Goal: Complete application form: Complete application form

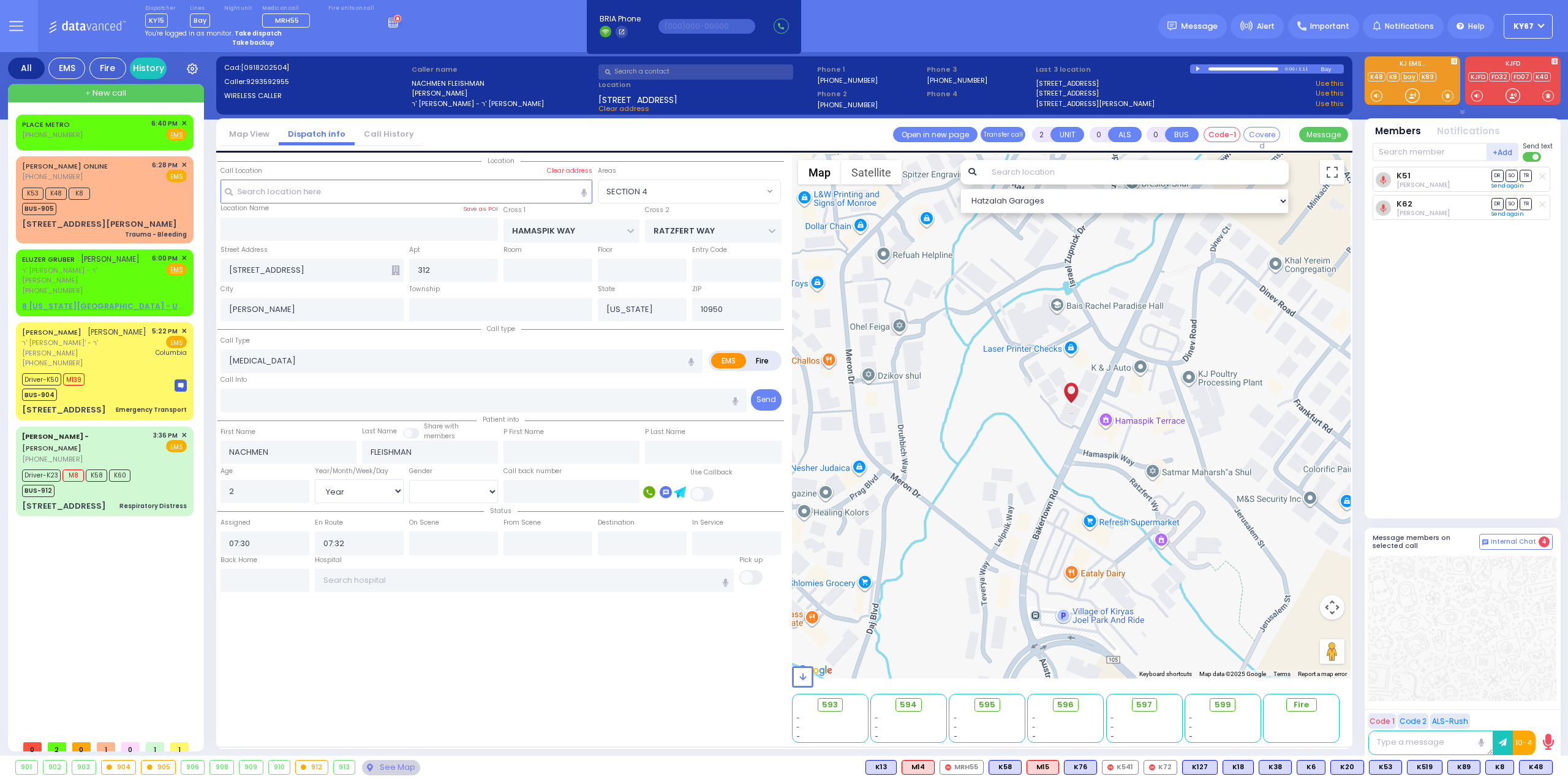
select select "SECTION 4"
select select "Year"
select select "[DEMOGRAPHIC_DATA]"
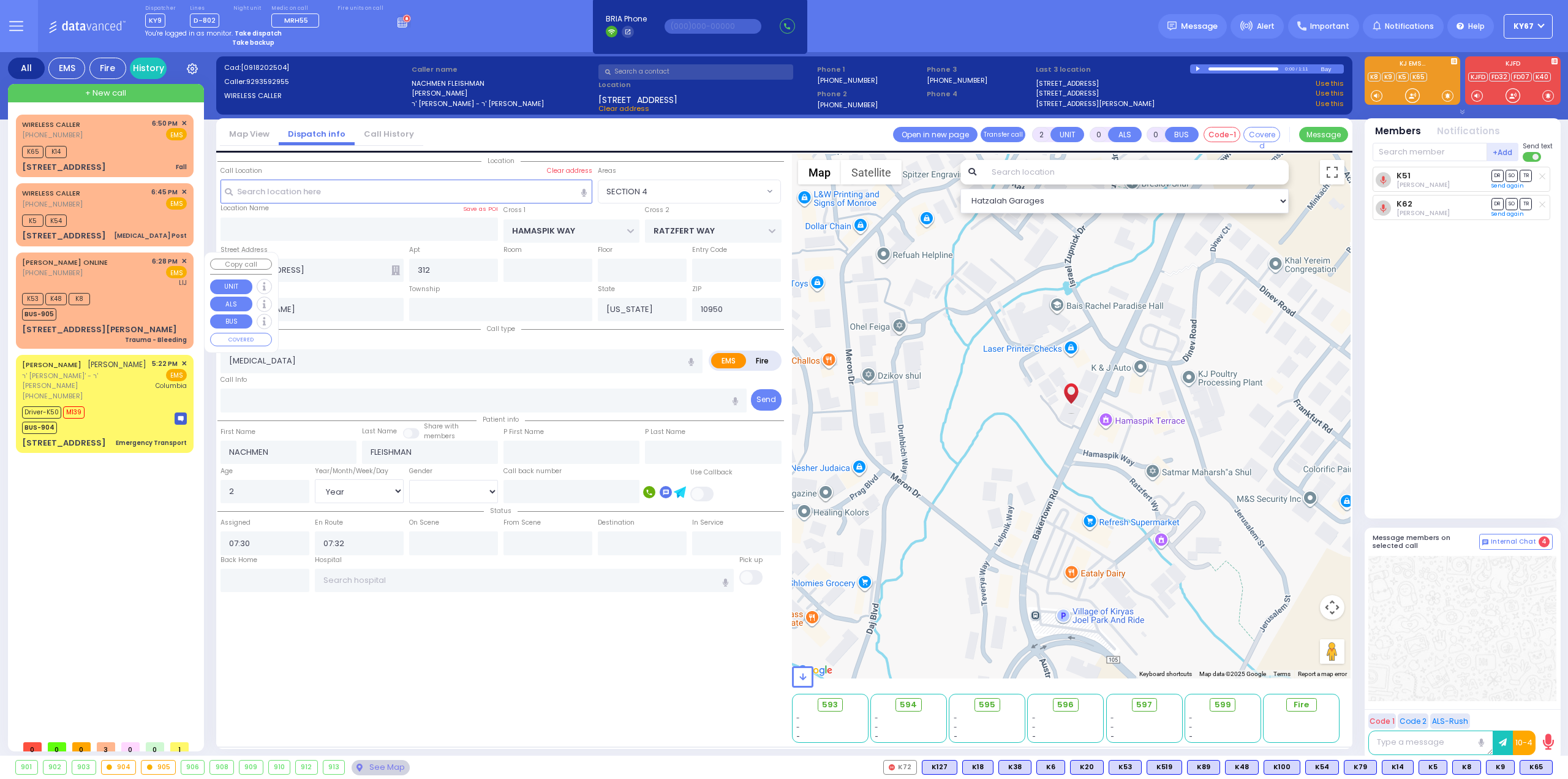
click at [118, 308] on div "K53 K48 K8 BUS-905" at bounding box center [104, 305] width 164 height 31
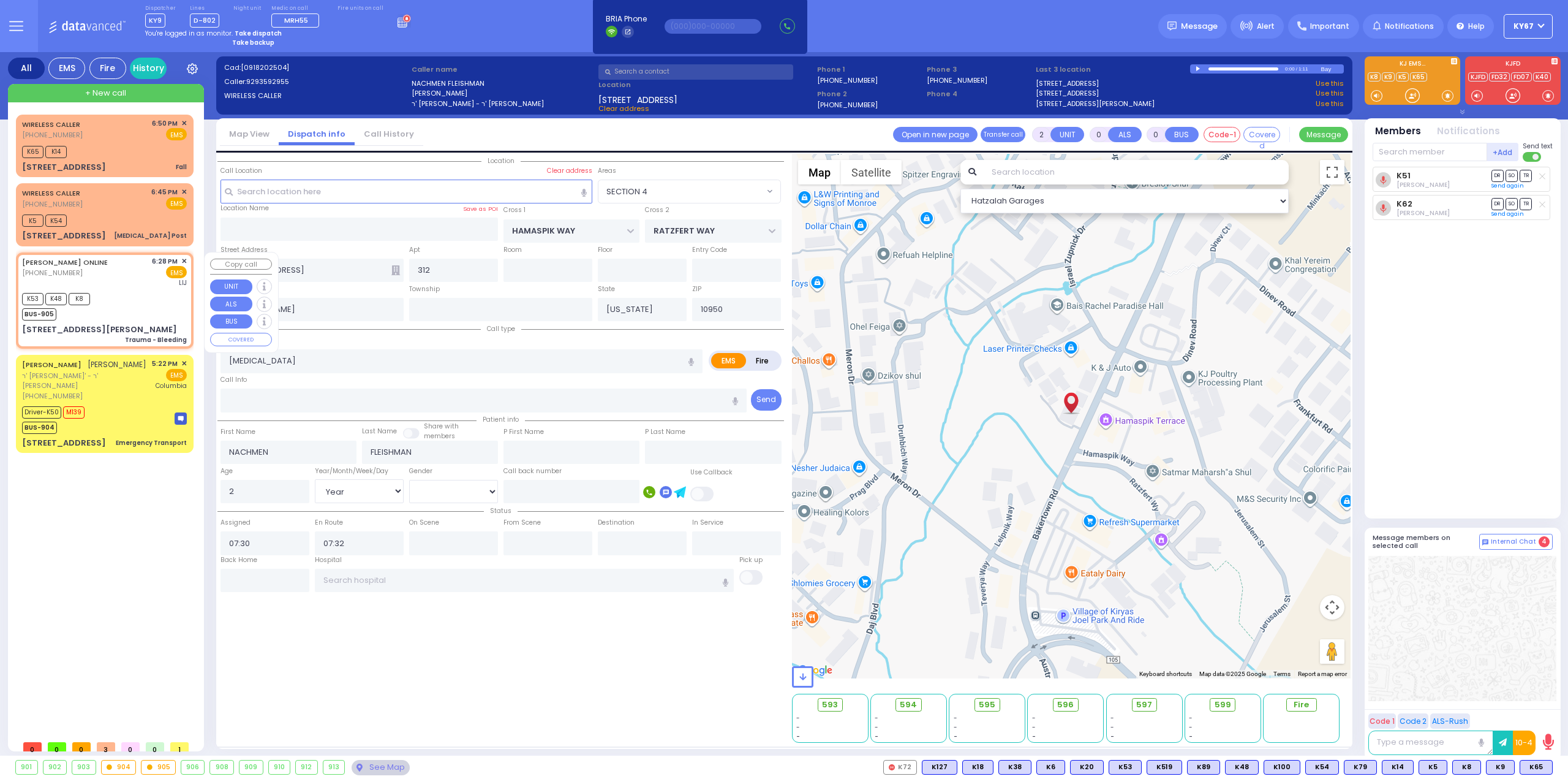
type input "6"
select select
type input "Trauma - Bleeding"
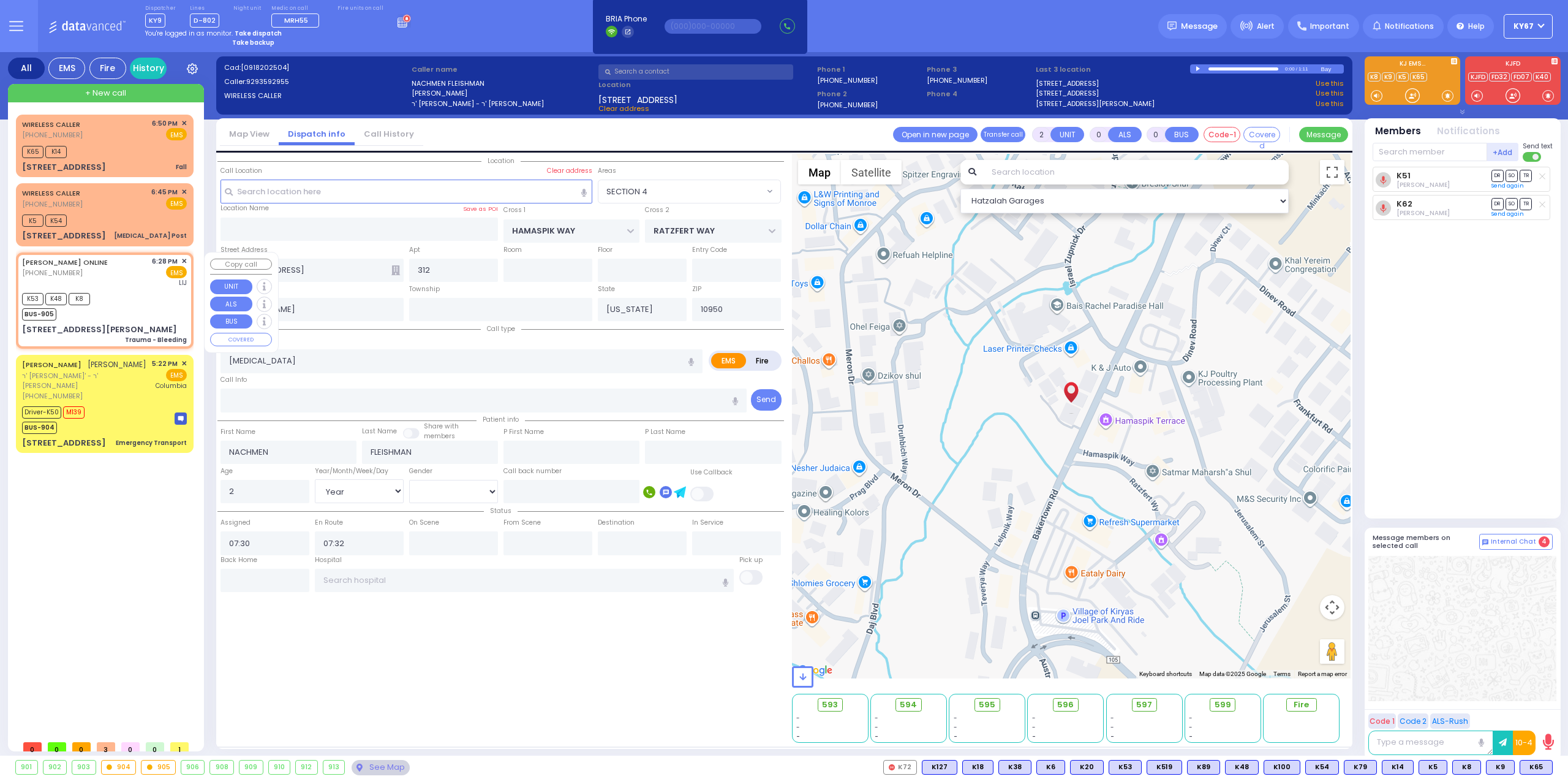
radio input "true"
type input "[PERSON_NAME]"
type input "27"
select select "Year"
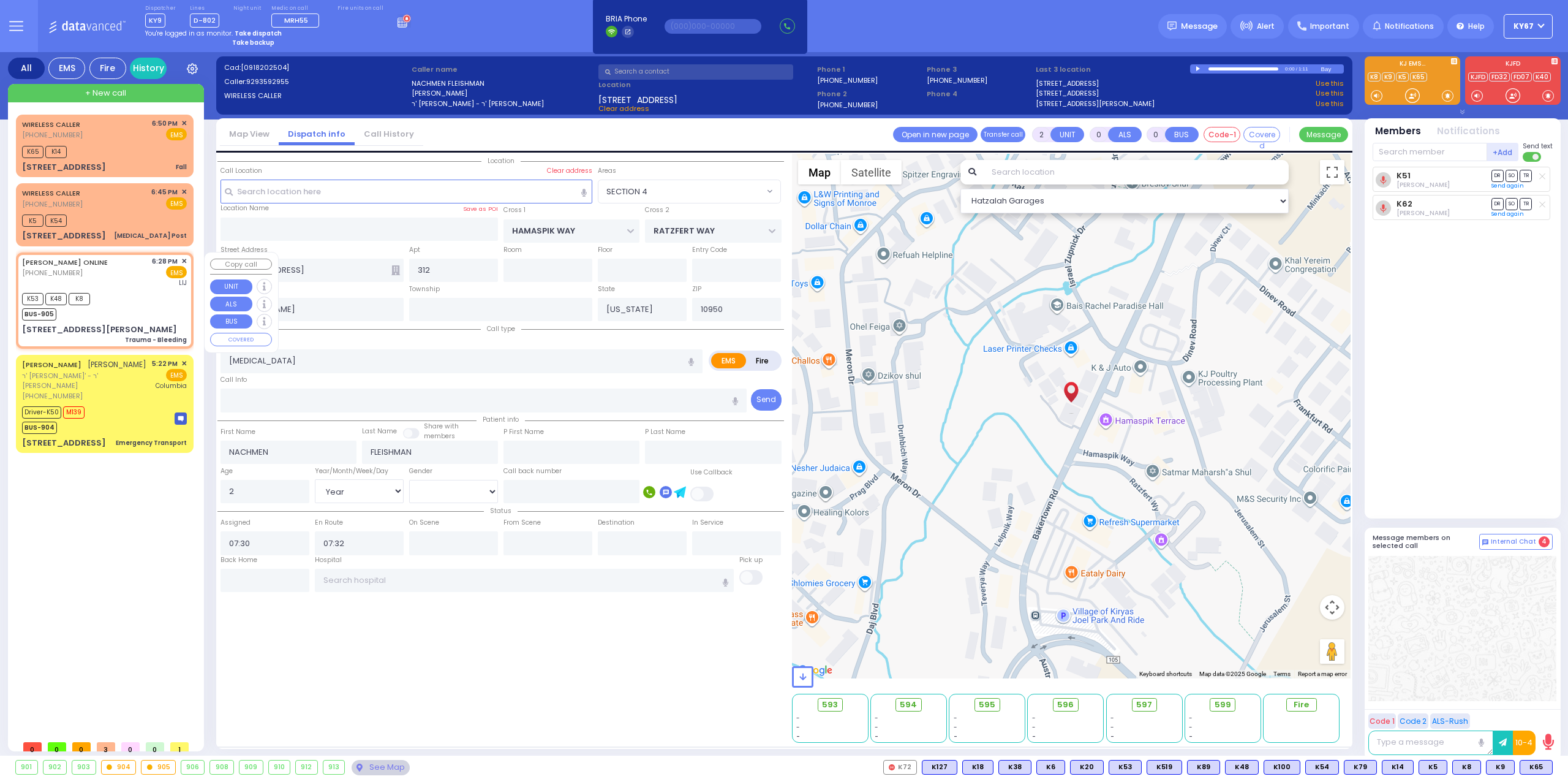
select select "[DEMOGRAPHIC_DATA]"
type input "18:28"
type input "18:29"
type input "[PERSON_NAME]"
select select "Hatzalah Garages"
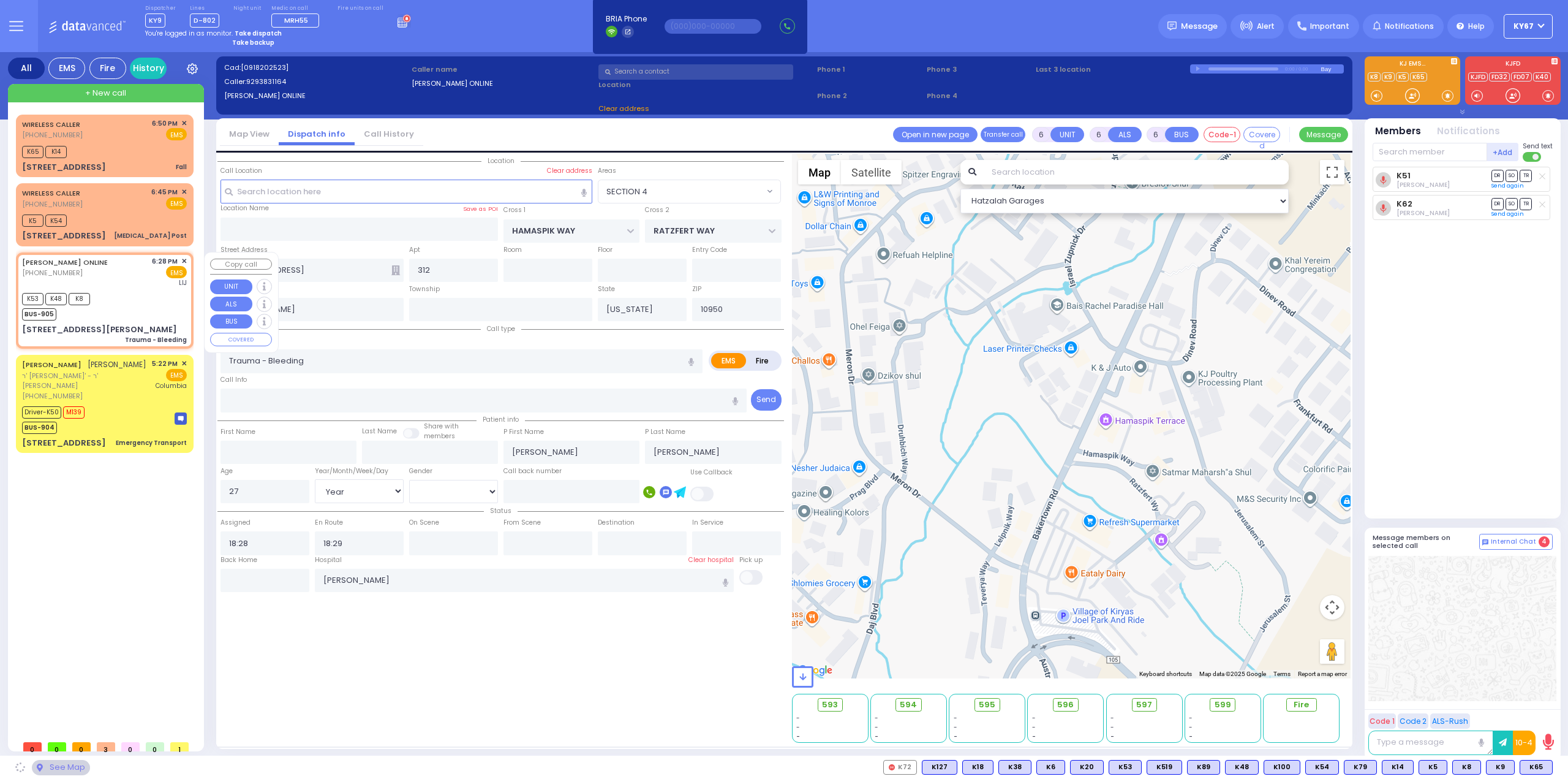
type input "[PERSON_NAME]"
type input "[STREET_ADDRESS][PERSON_NAME]"
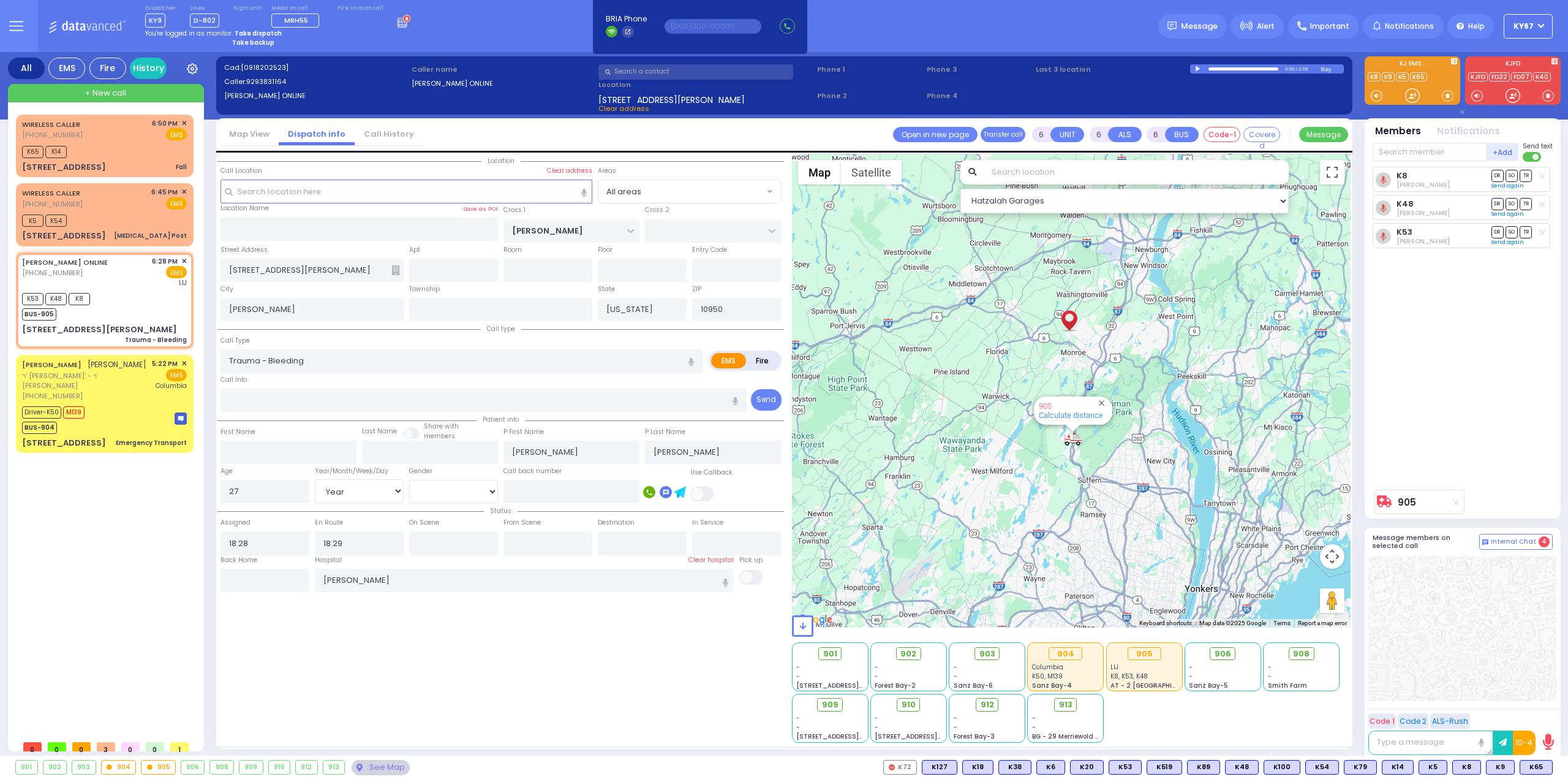
click at [1196, 67] on div at bounding box center [1199, 69] width 7 height 6
click at [1468, 367] on div "K8 Moshe Greenfeld DR SO TR" at bounding box center [1464, 326] width 182 height 317
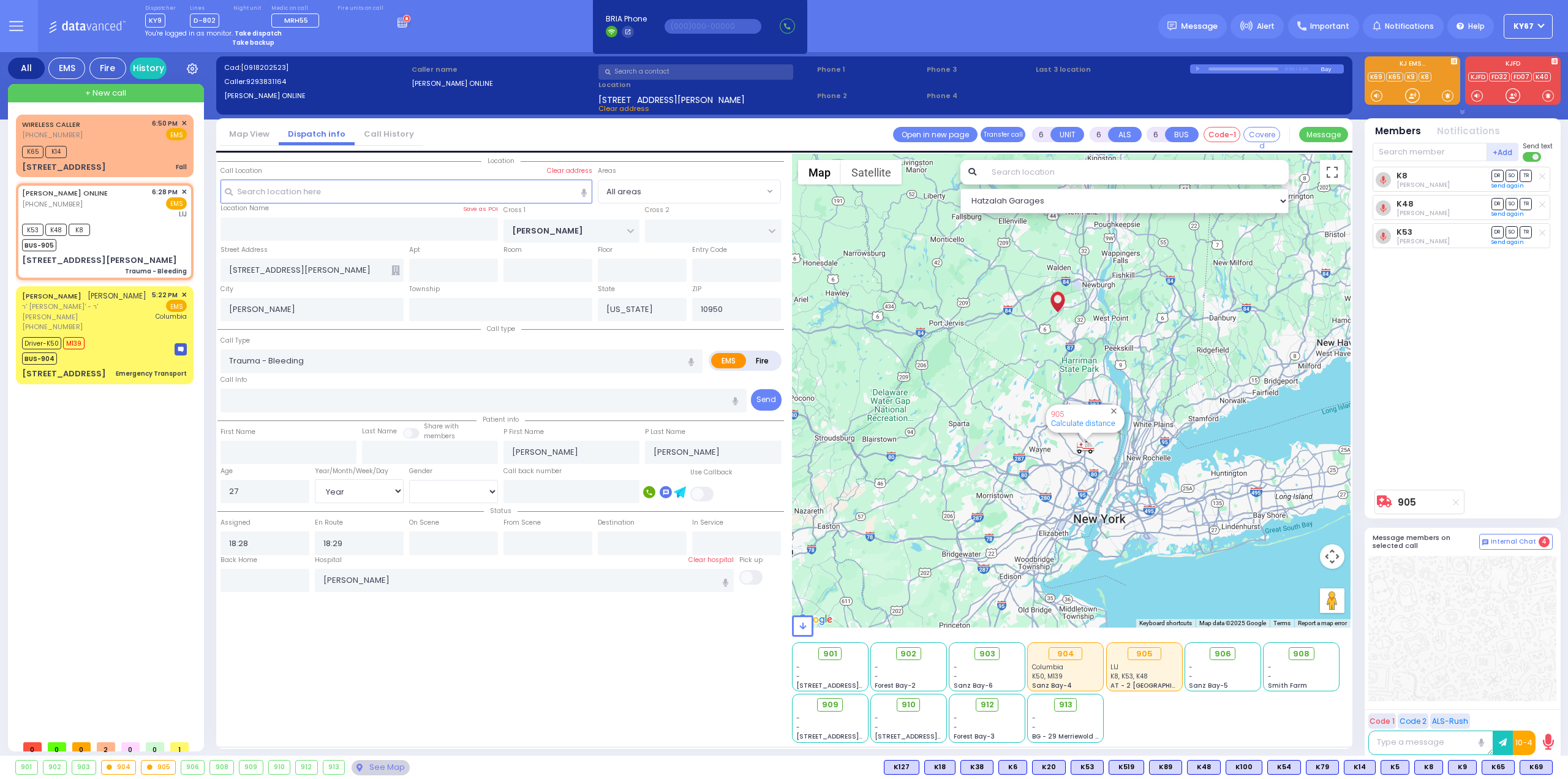
select select
radio input "true"
select select "Year"
select select "[DEMOGRAPHIC_DATA]"
select select "Hatzalah Garages"
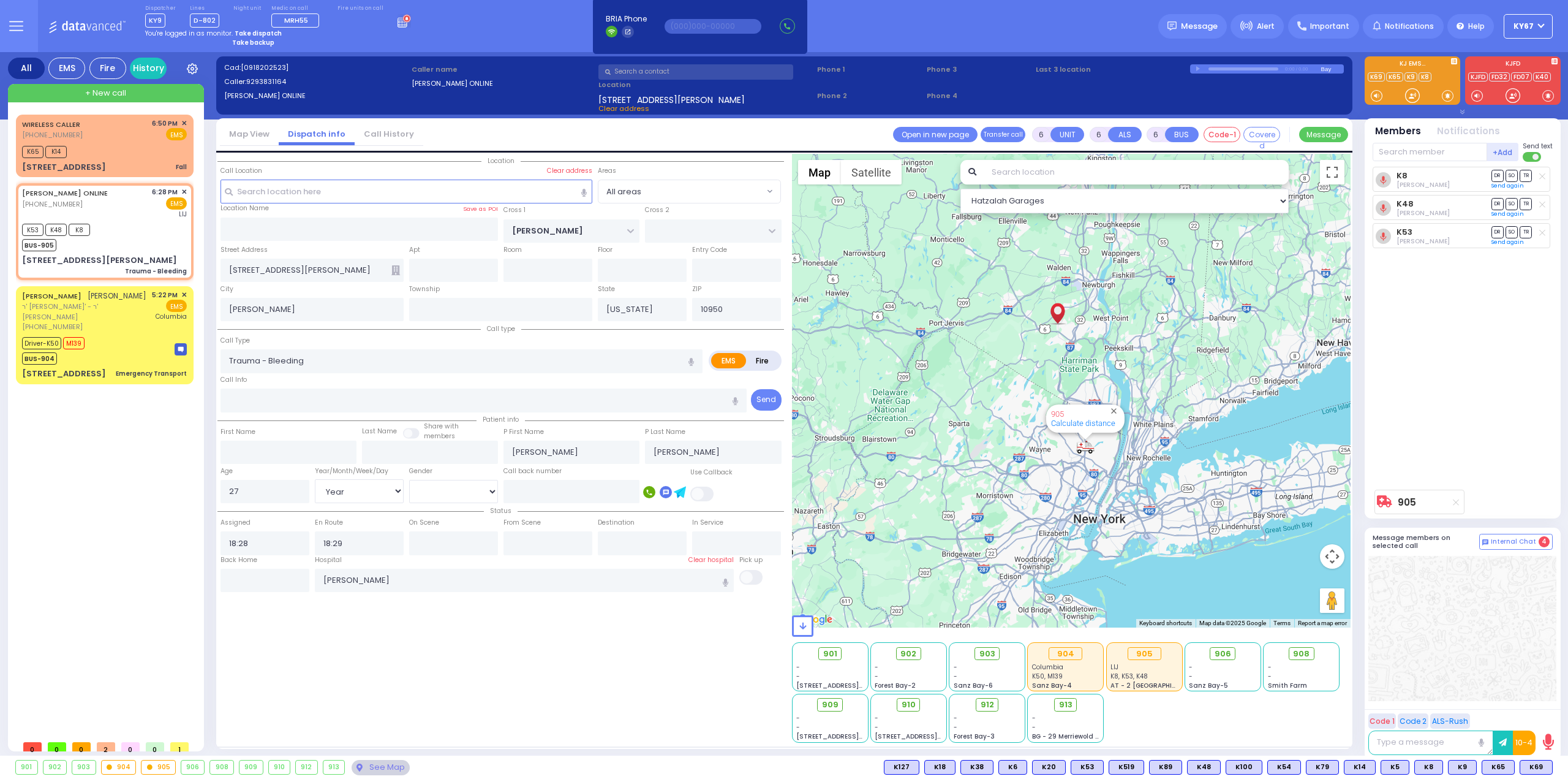
select select
radio input "true"
select select "Year"
select select "[DEMOGRAPHIC_DATA]"
select select "Hatzalah Garages"
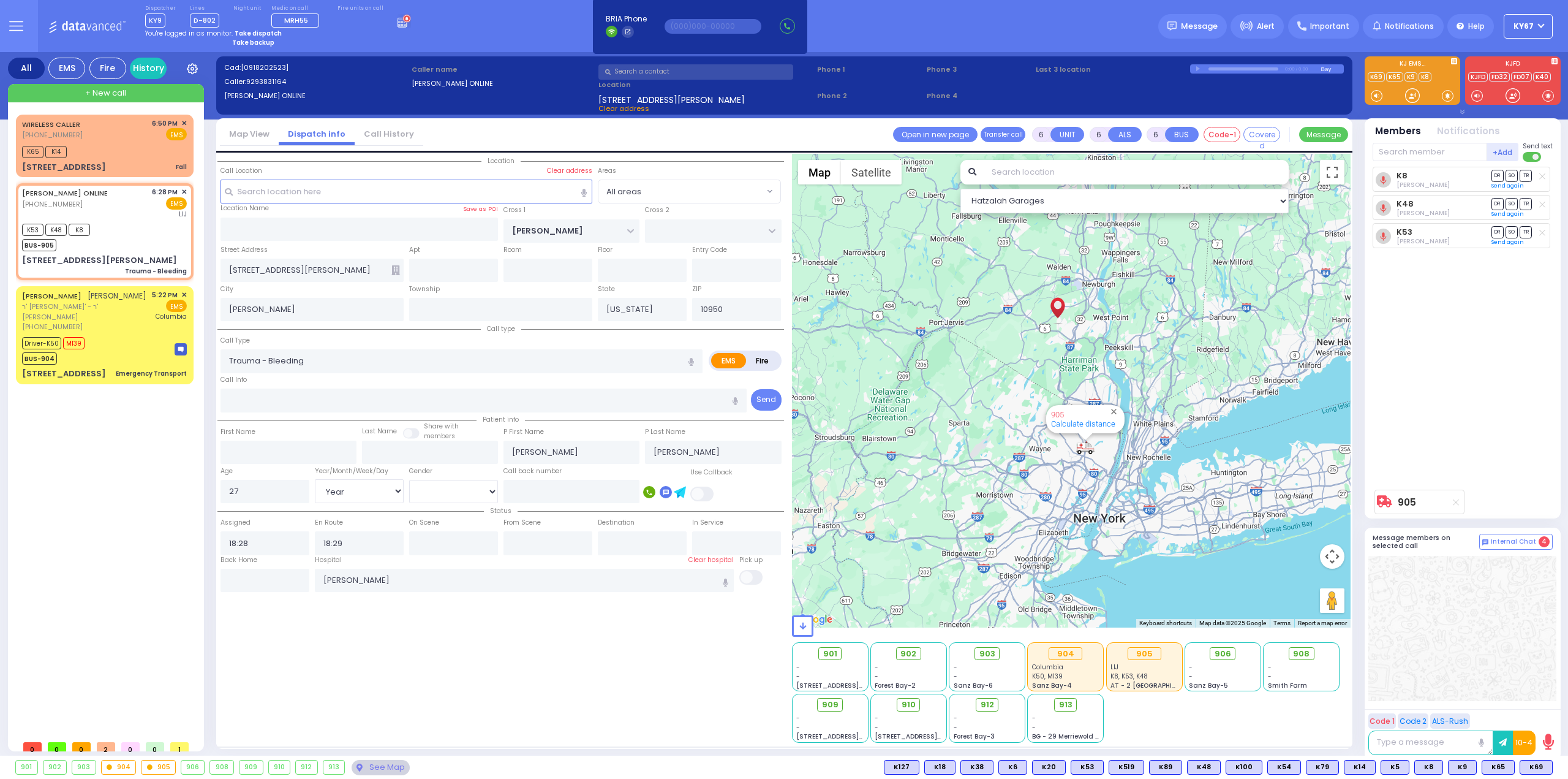
select select
radio input "true"
select select "Year"
select select "[DEMOGRAPHIC_DATA]"
select select "Hatzalah Garages"
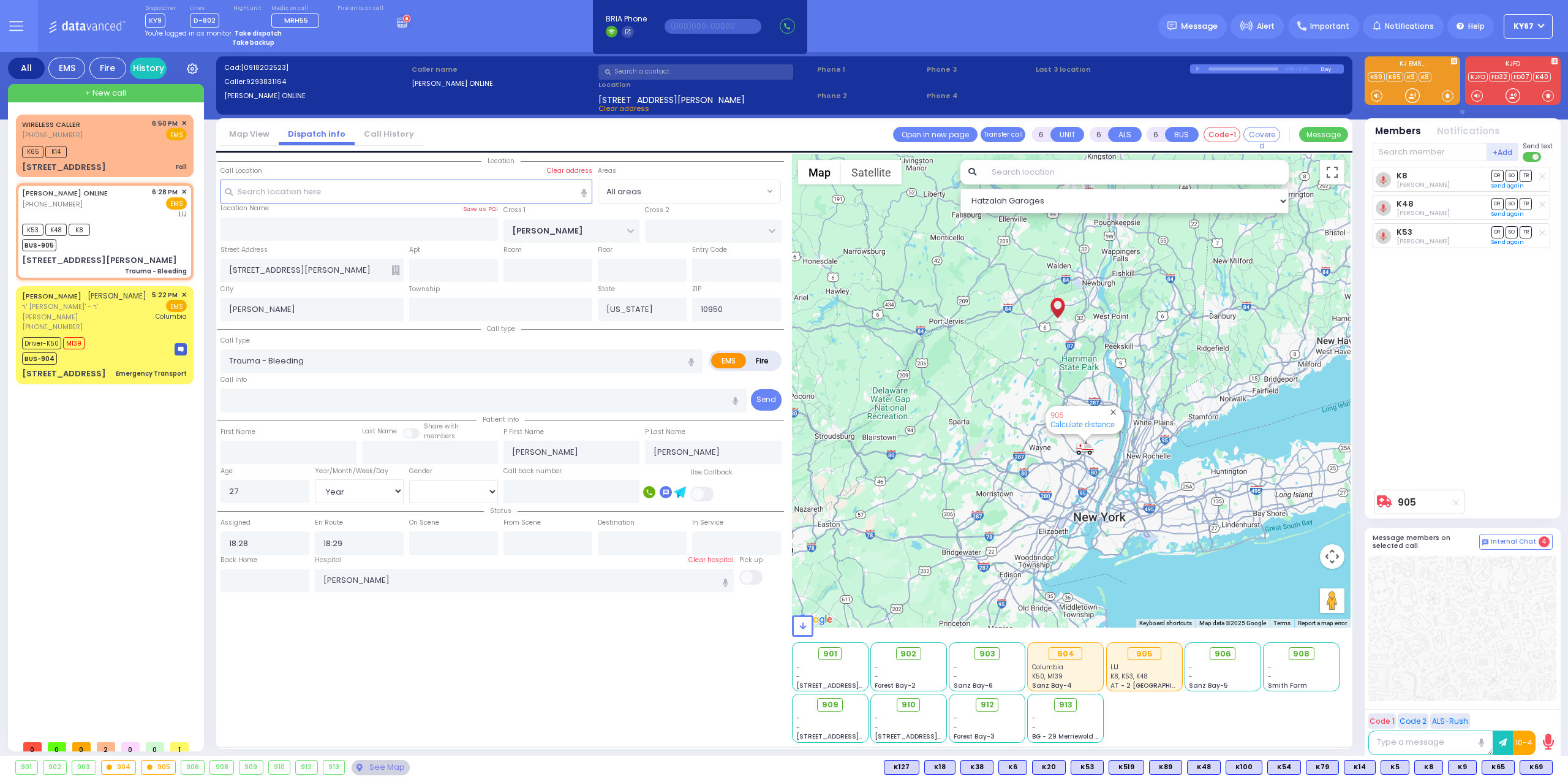
select select
radio input "true"
select select "Year"
select select "[DEMOGRAPHIC_DATA]"
select select "Hatzalah Garages"
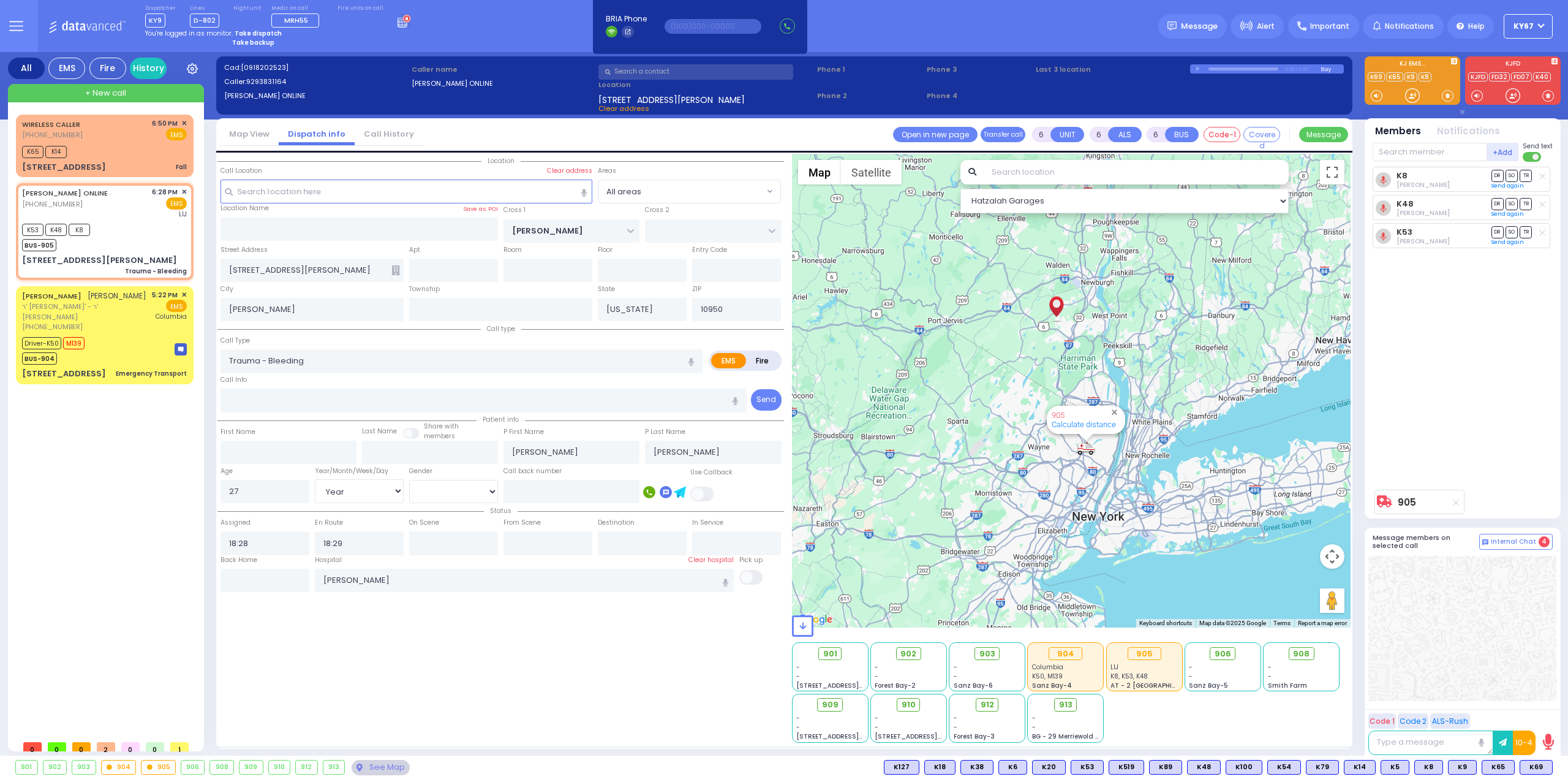
select select
radio input "true"
select select "Year"
select select "[DEMOGRAPHIC_DATA]"
select select "Hatzalah Garages"
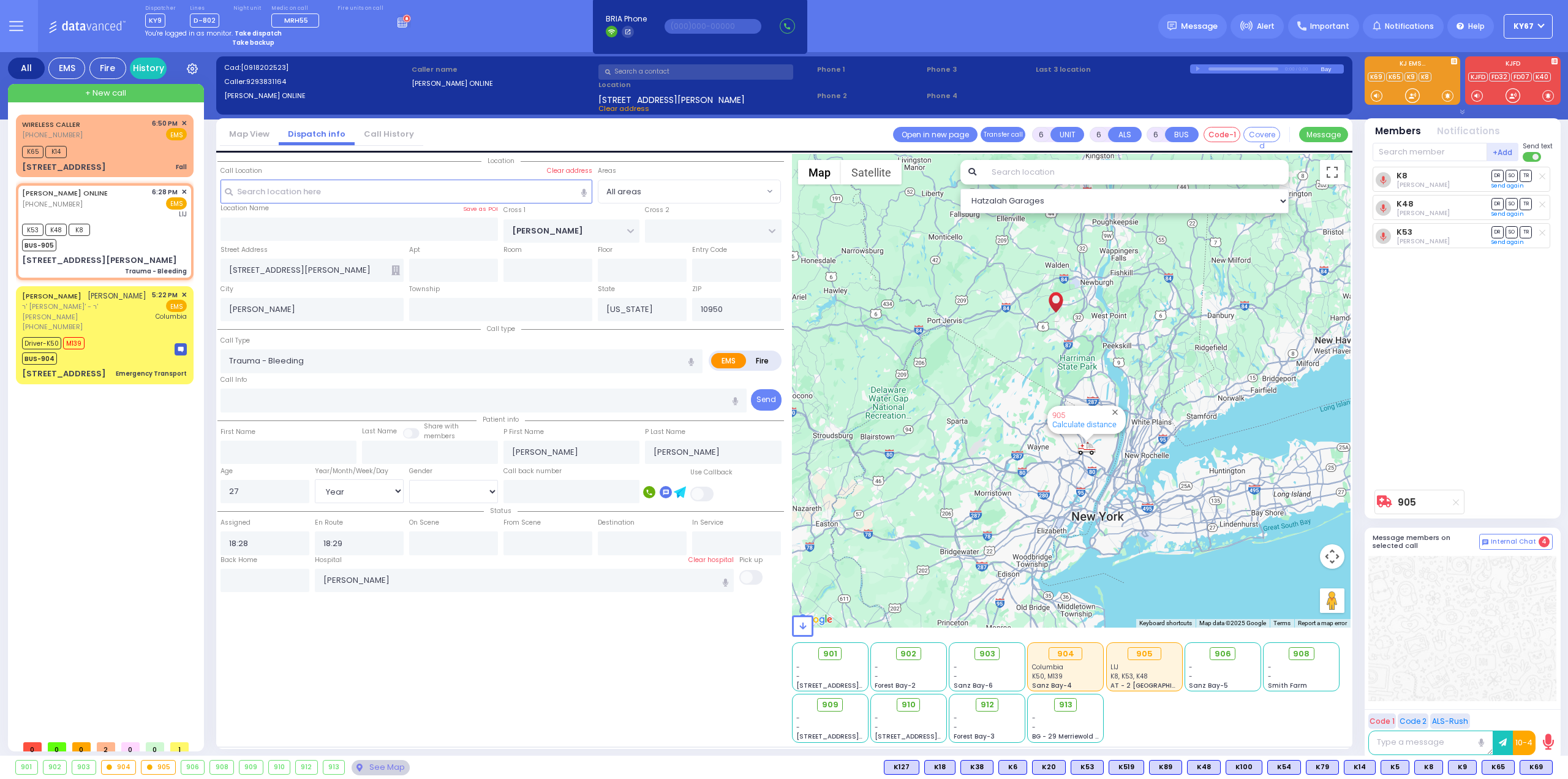
select select
radio input "true"
select select "Year"
select select "[DEMOGRAPHIC_DATA]"
select select "Hatzalah Garages"
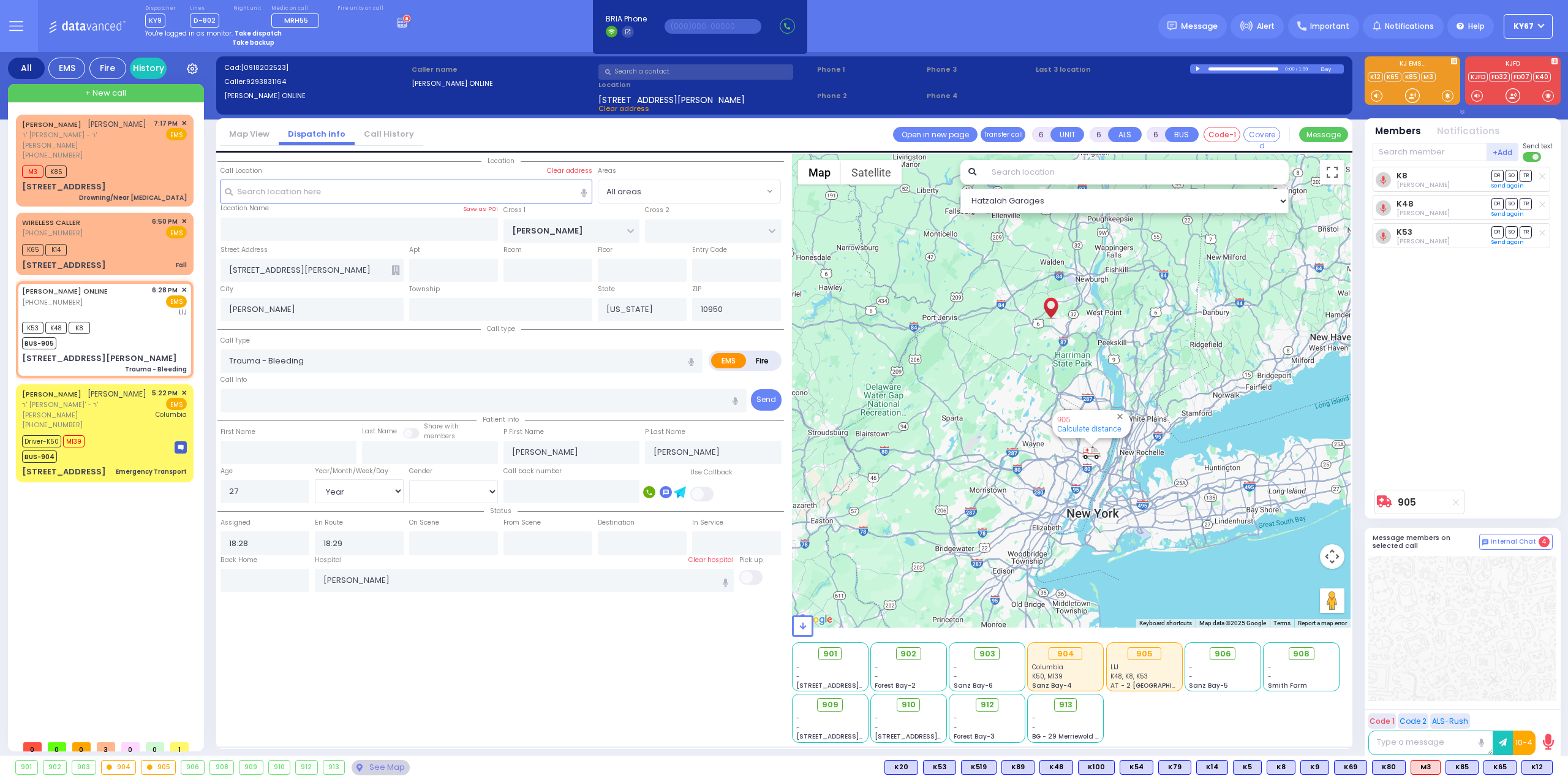
select select "Year"
select select "[DEMOGRAPHIC_DATA]"
select select
radio input "true"
select select "Year"
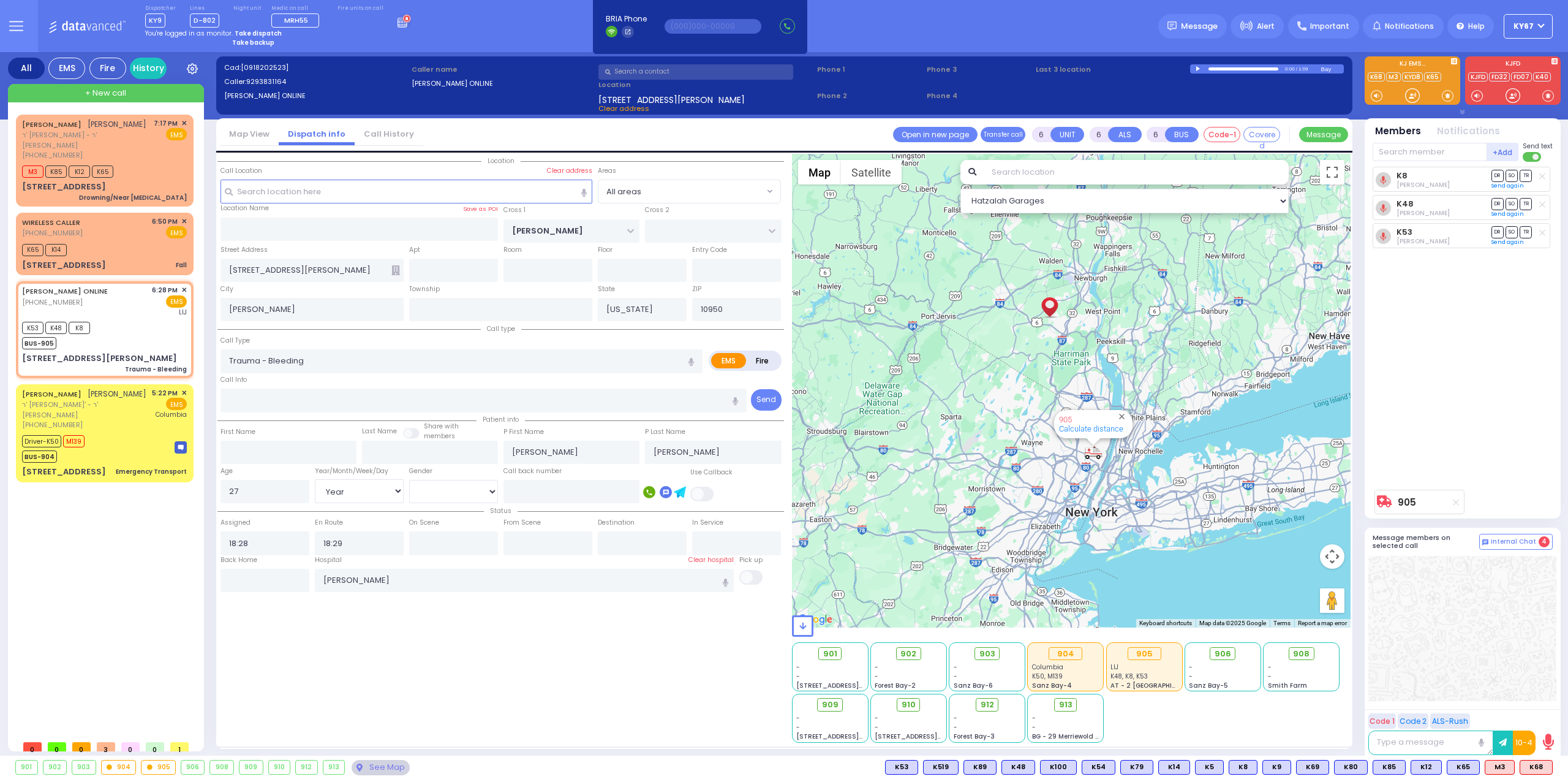
select select "[DEMOGRAPHIC_DATA]"
select select "Hatzalah Garages"
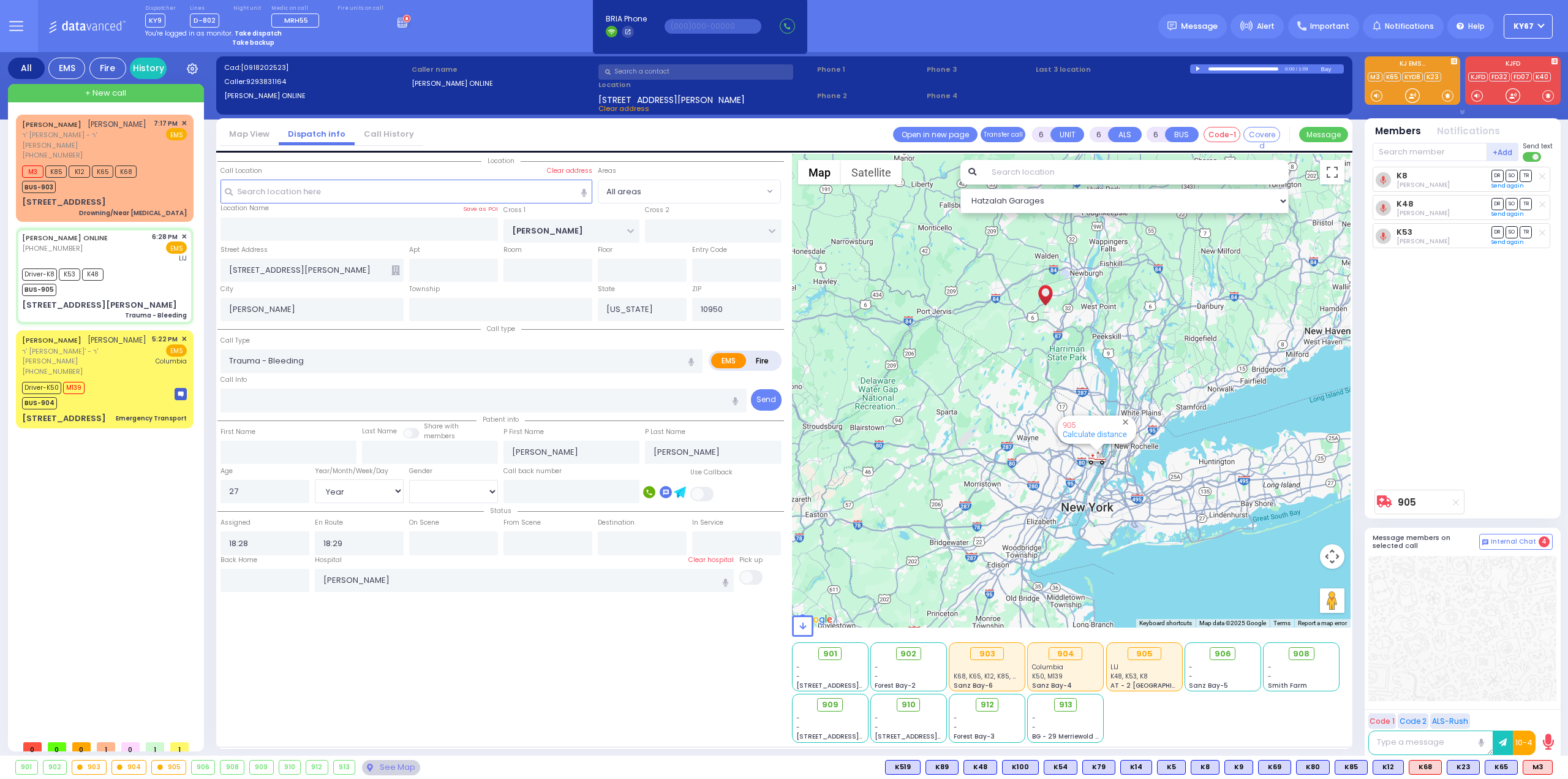
select select
radio input "true"
select select "Year"
select select "[DEMOGRAPHIC_DATA]"
type input "18:32"
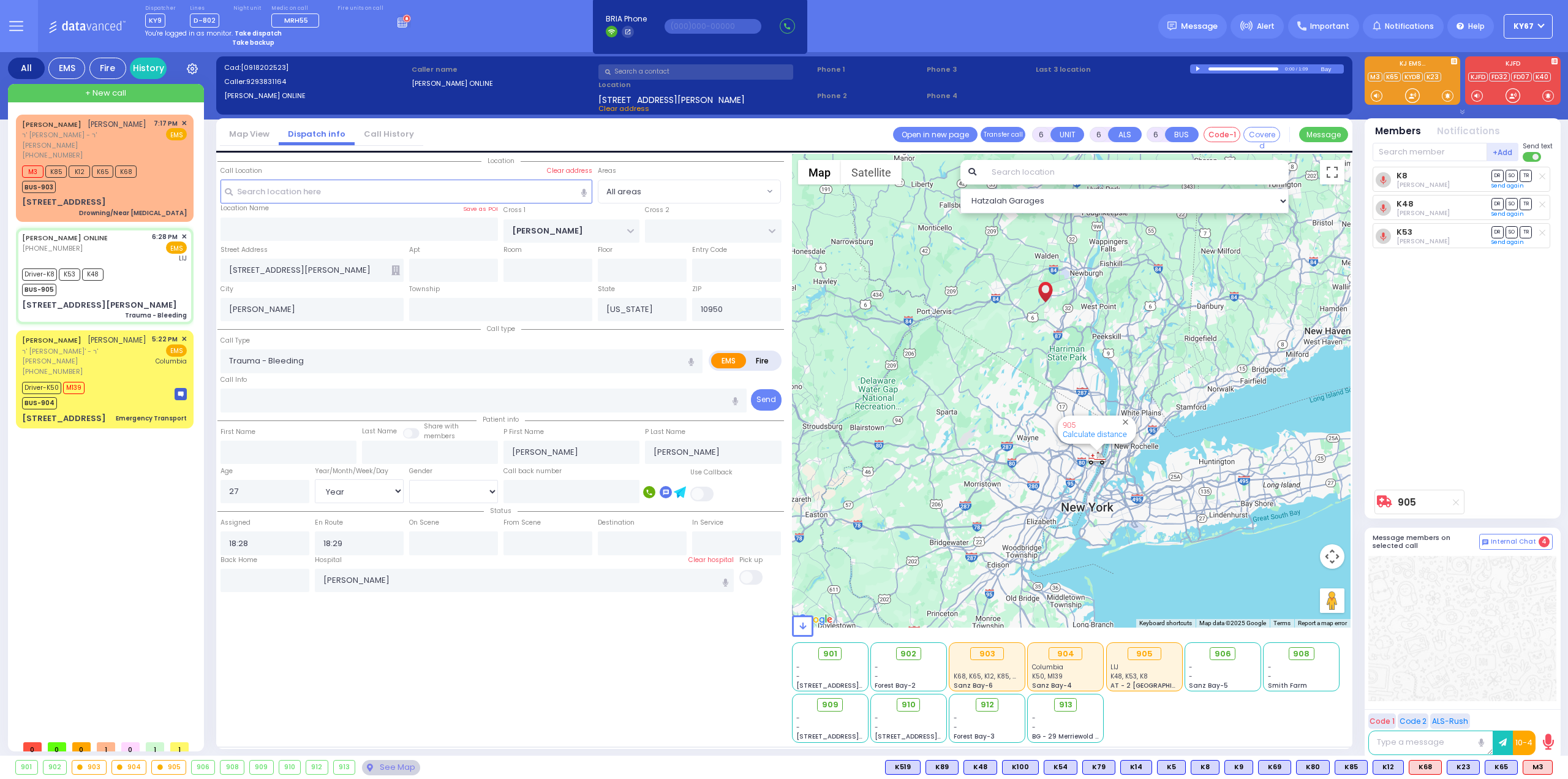
type input "18:49"
select select "Hatzalah Garages"
select select
radio input "true"
select select "Year"
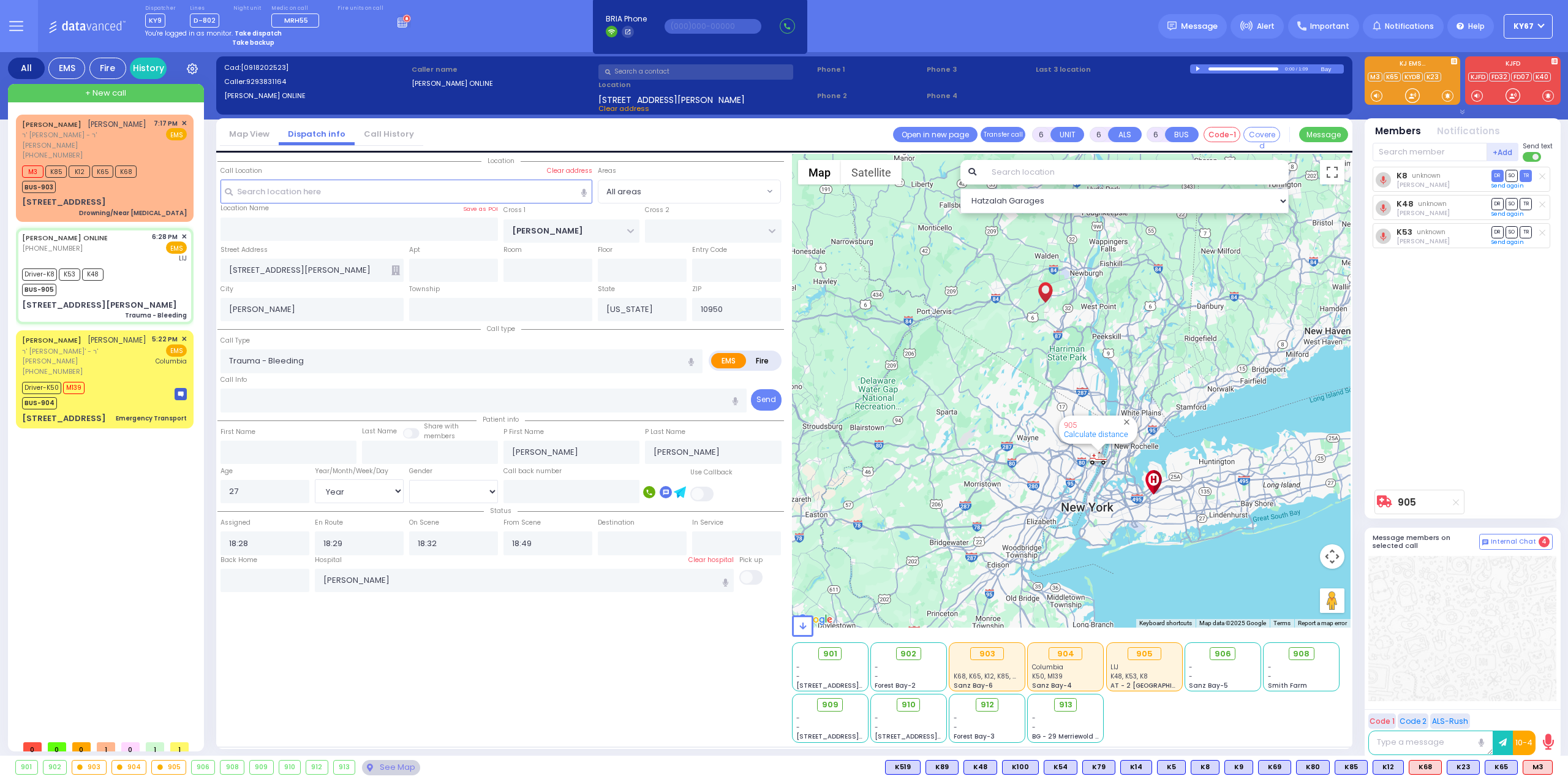
select select "[DEMOGRAPHIC_DATA]"
select select "Hatzalah Garages"
select select
radio input "true"
select select "Year"
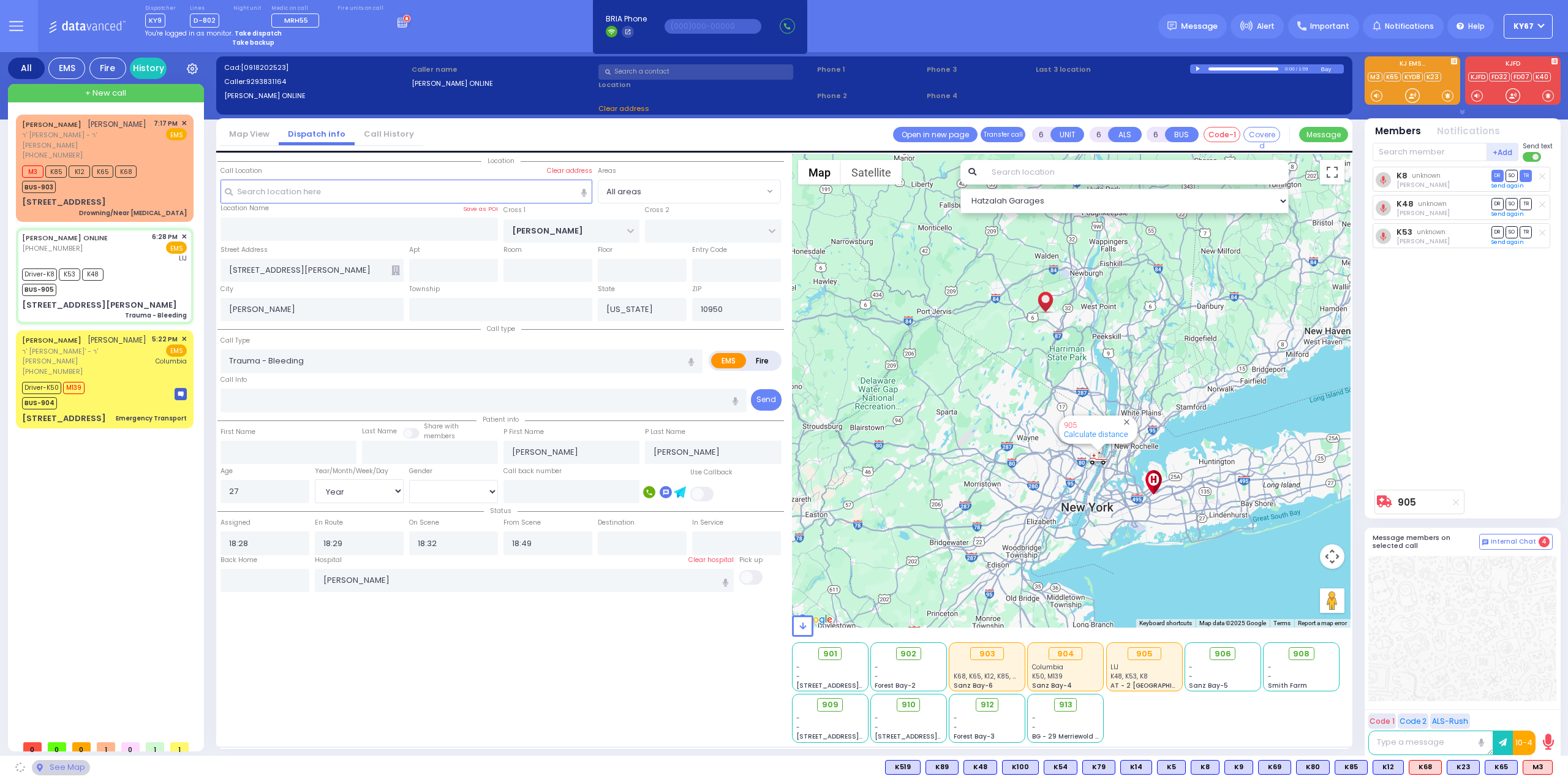
select select "[DEMOGRAPHIC_DATA]"
select select "Hatzalah Garages"
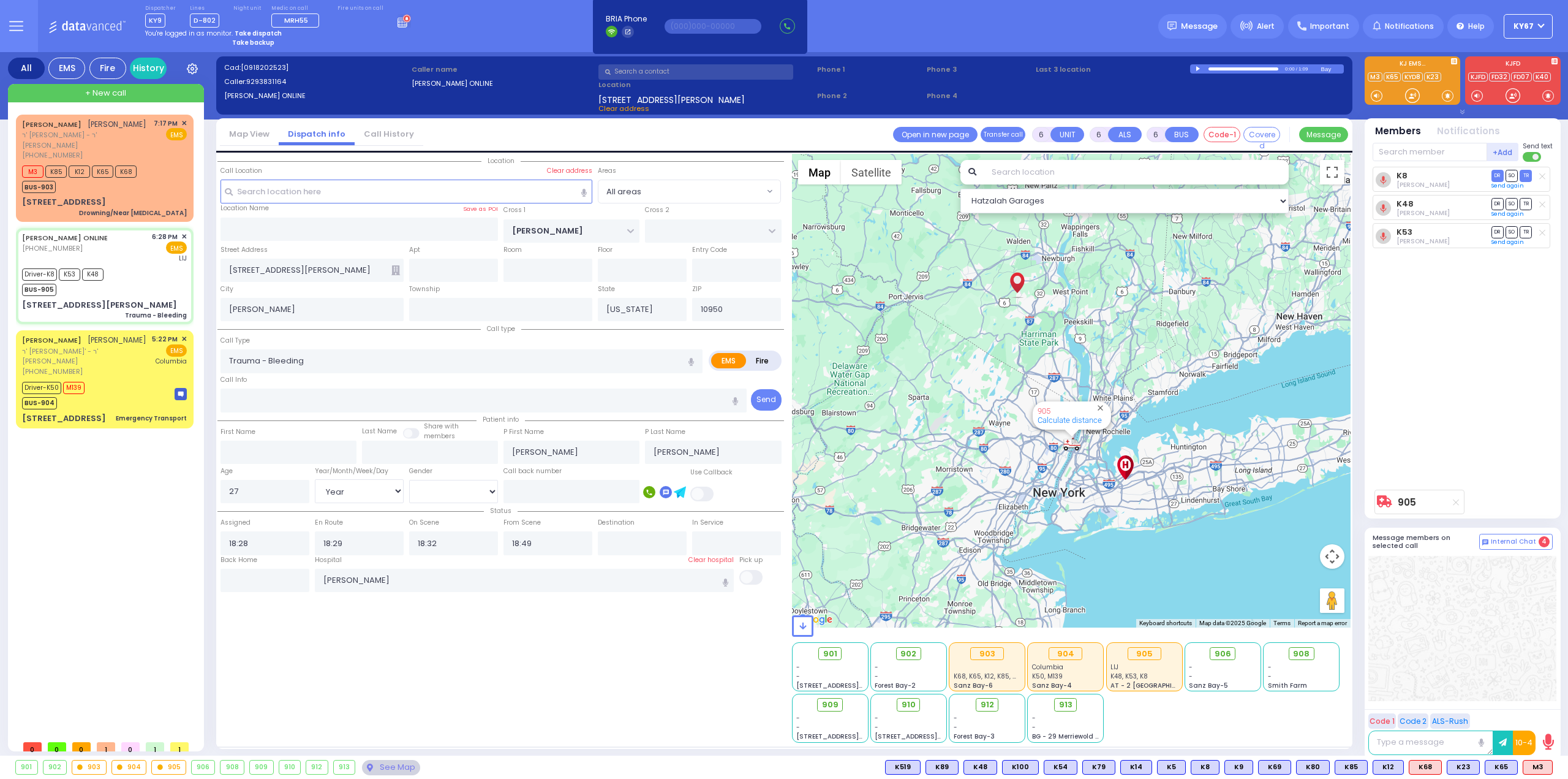
select select
radio input "true"
select select "Year"
select select "[DEMOGRAPHIC_DATA]"
select select "Hatzalah Garages"
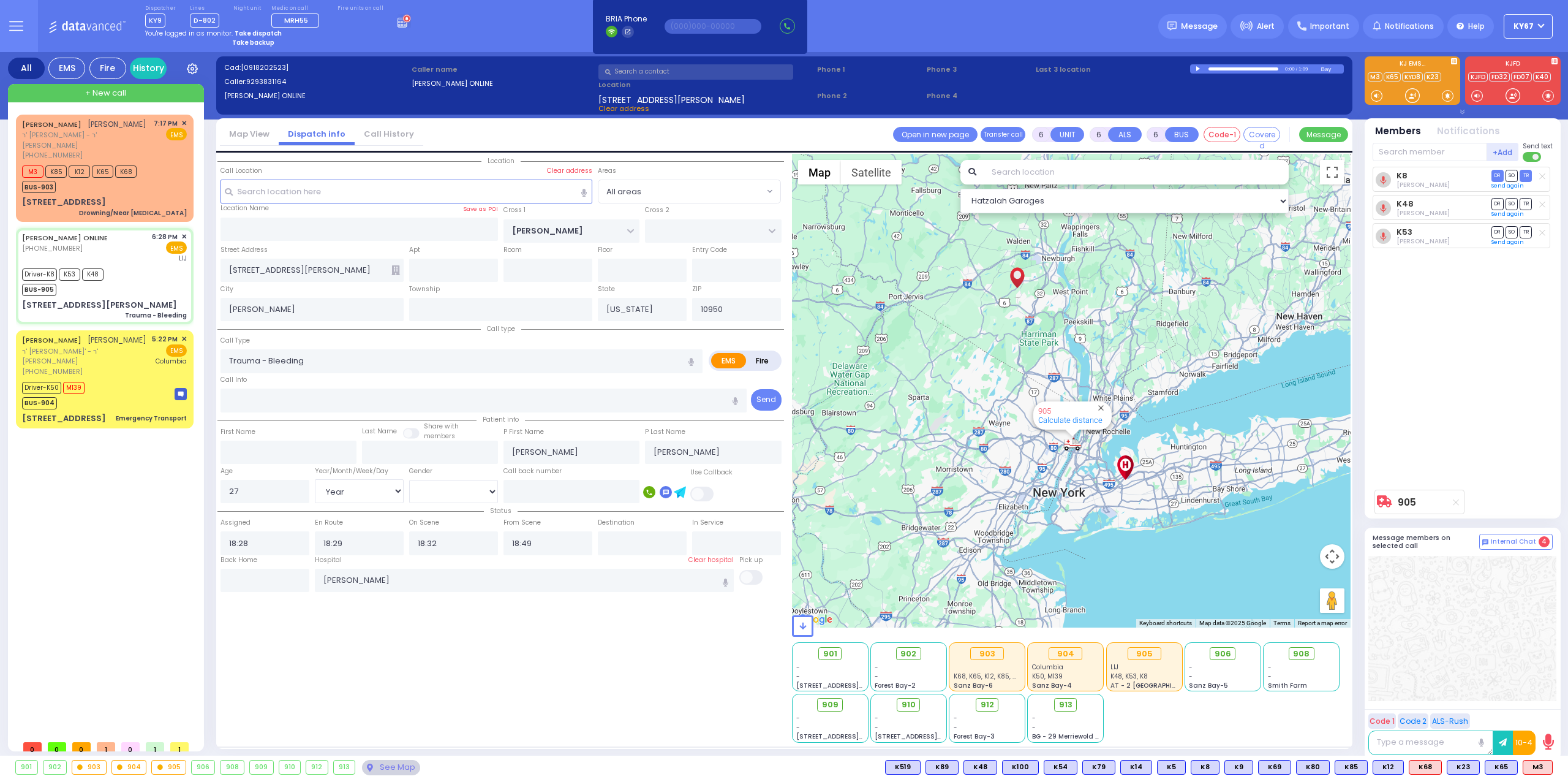
select select
radio input "true"
select select "Year"
select select "[DEMOGRAPHIC_DATA]"
select select "Hatzalah Garages"
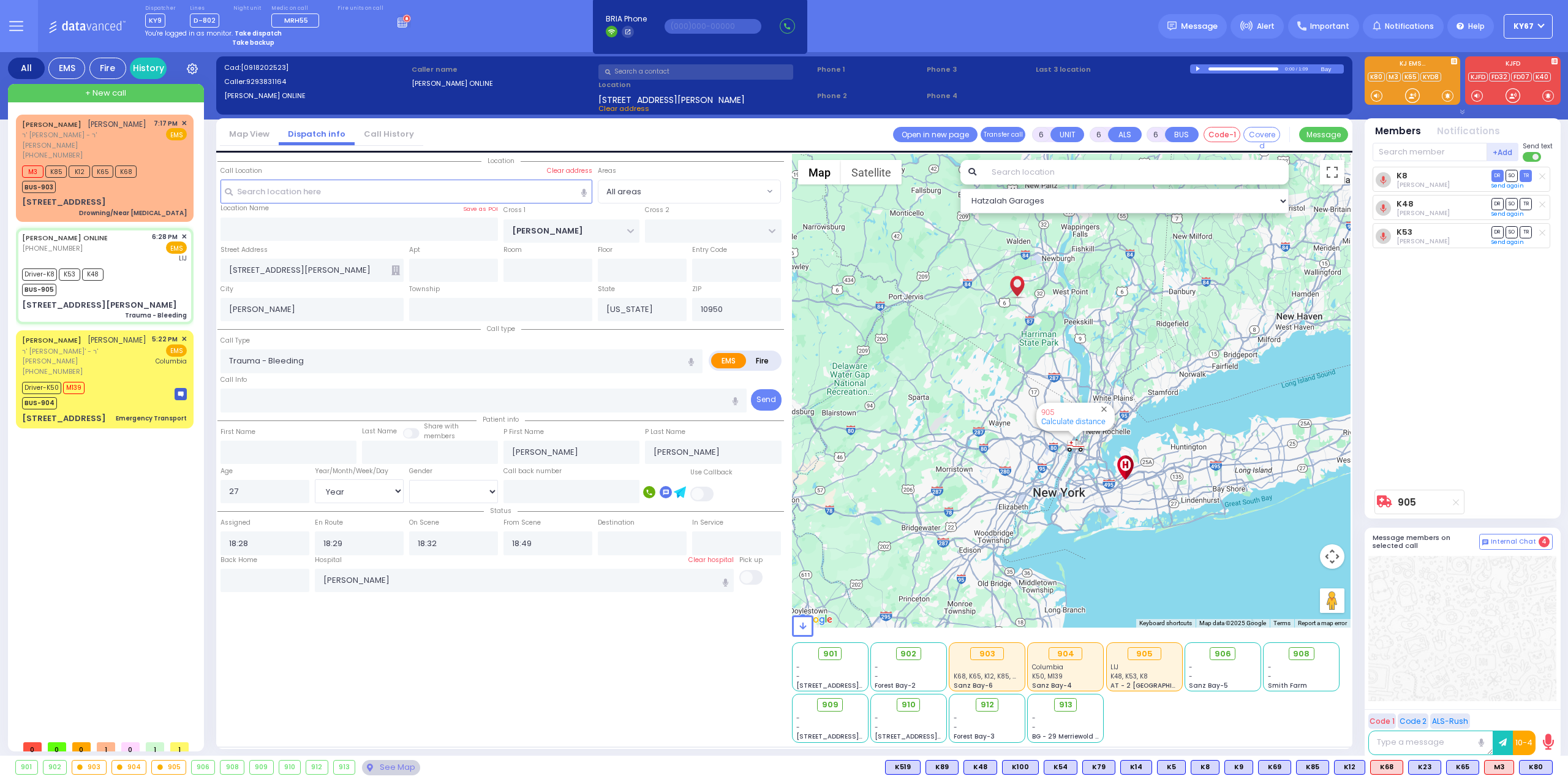
select select
radio input "true"
select select "Year"
select select "[DEMOGRAPHIC_DATA]"
select select "Hatzalah Garages"
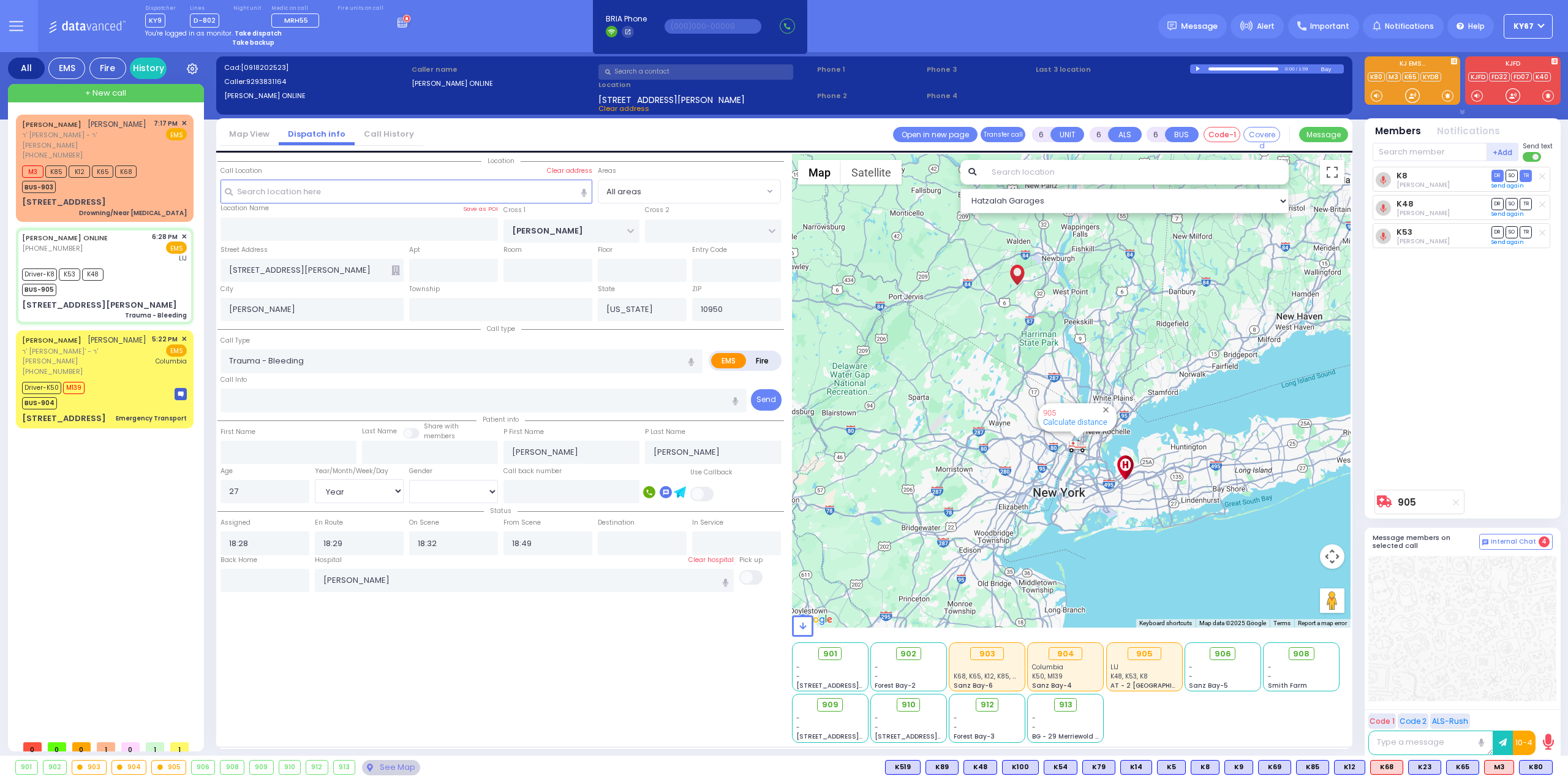
select select
radio input "true"
select select "Year"
select select "[DEMOGRAPHIC_DATA]"
select select "Hatzalah Garages"
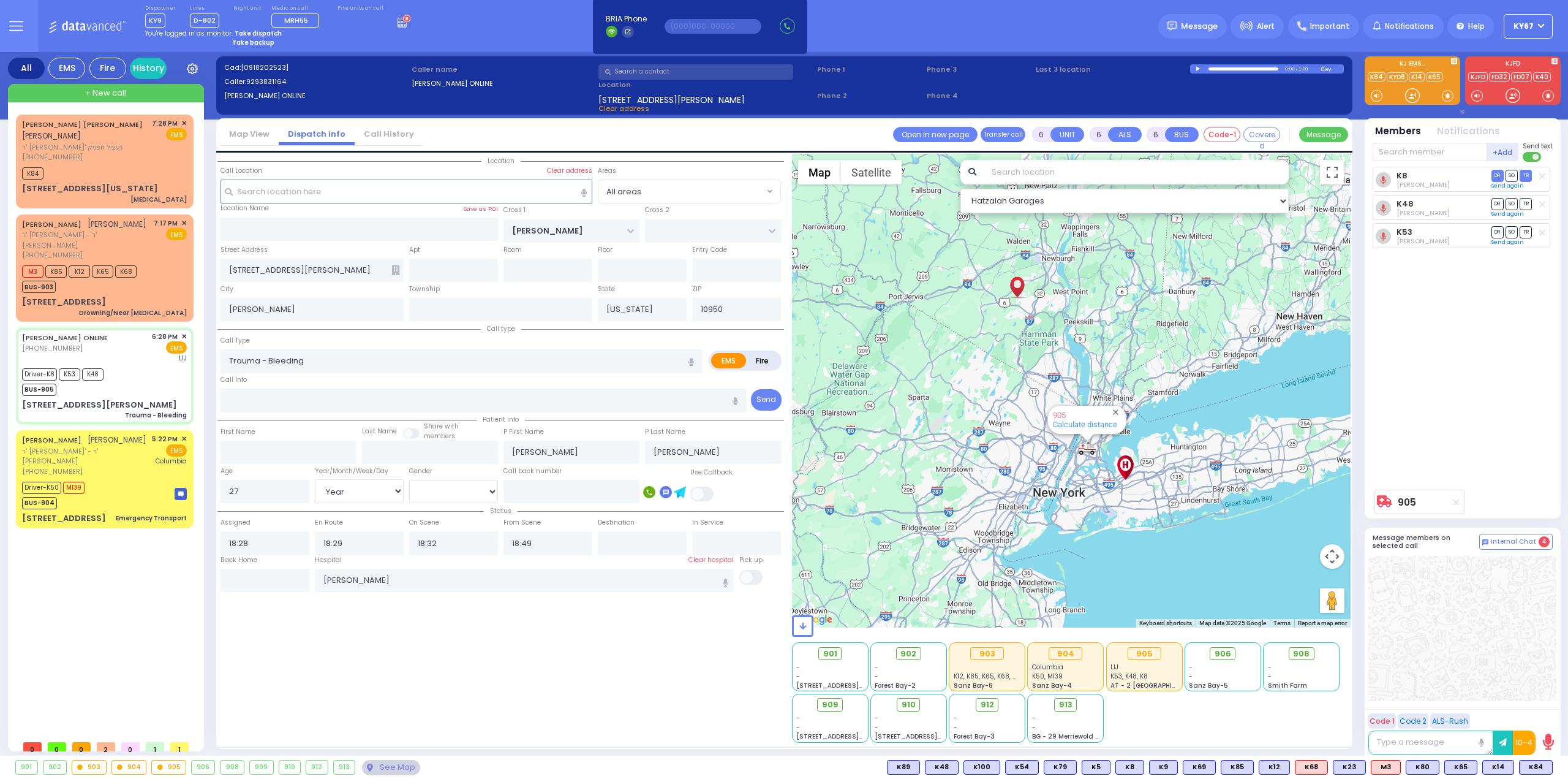
select select
radio input "true"
select select "Year"
select select "[DEMOGRAPHIC_DATA]"
select select "Hatzalah Garages"
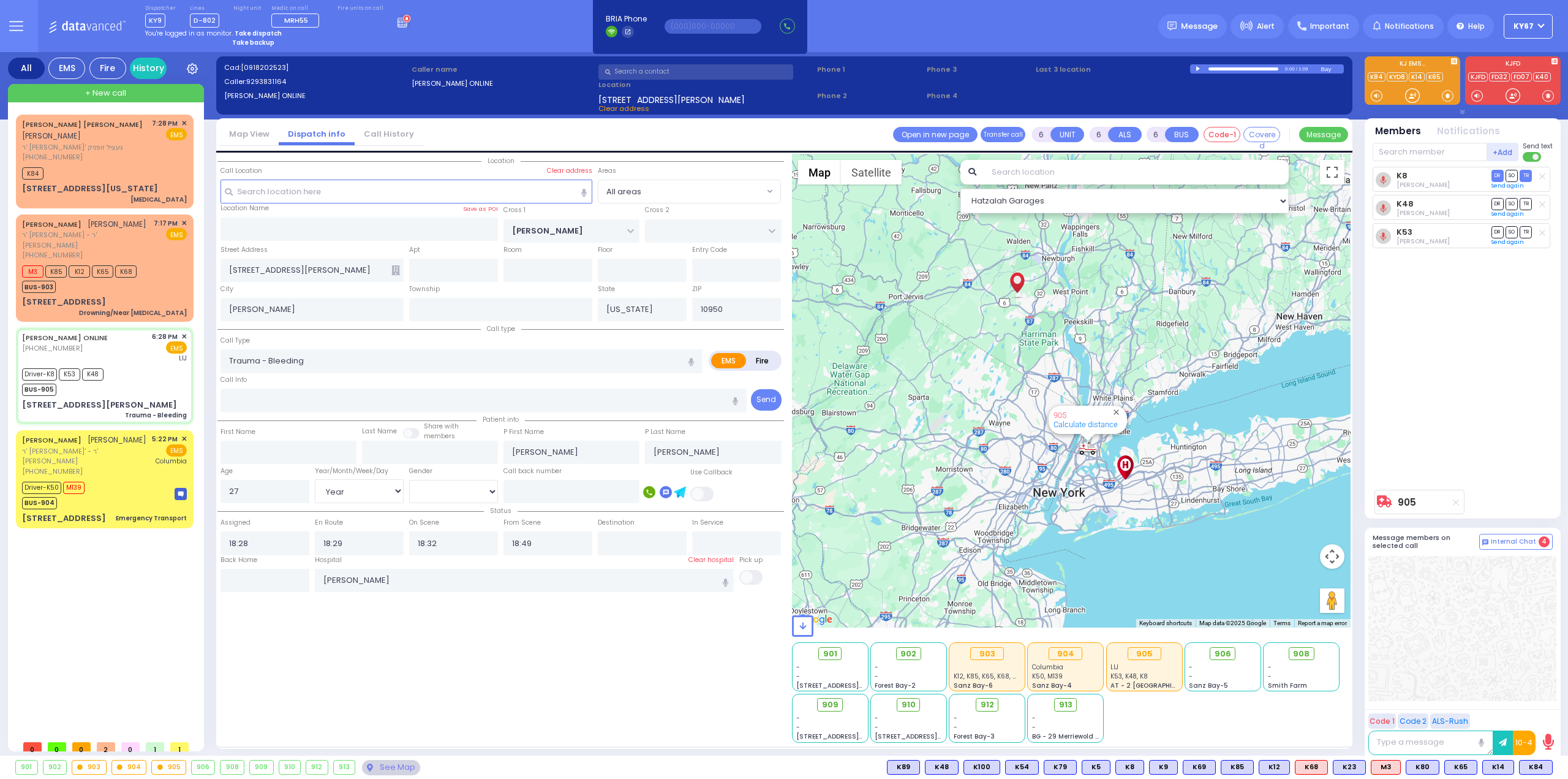
select select
radio input "true"
select select "Year"
select select "[DEMOGRAPHIC_DATA]"
select select "Hatzalah Garages"
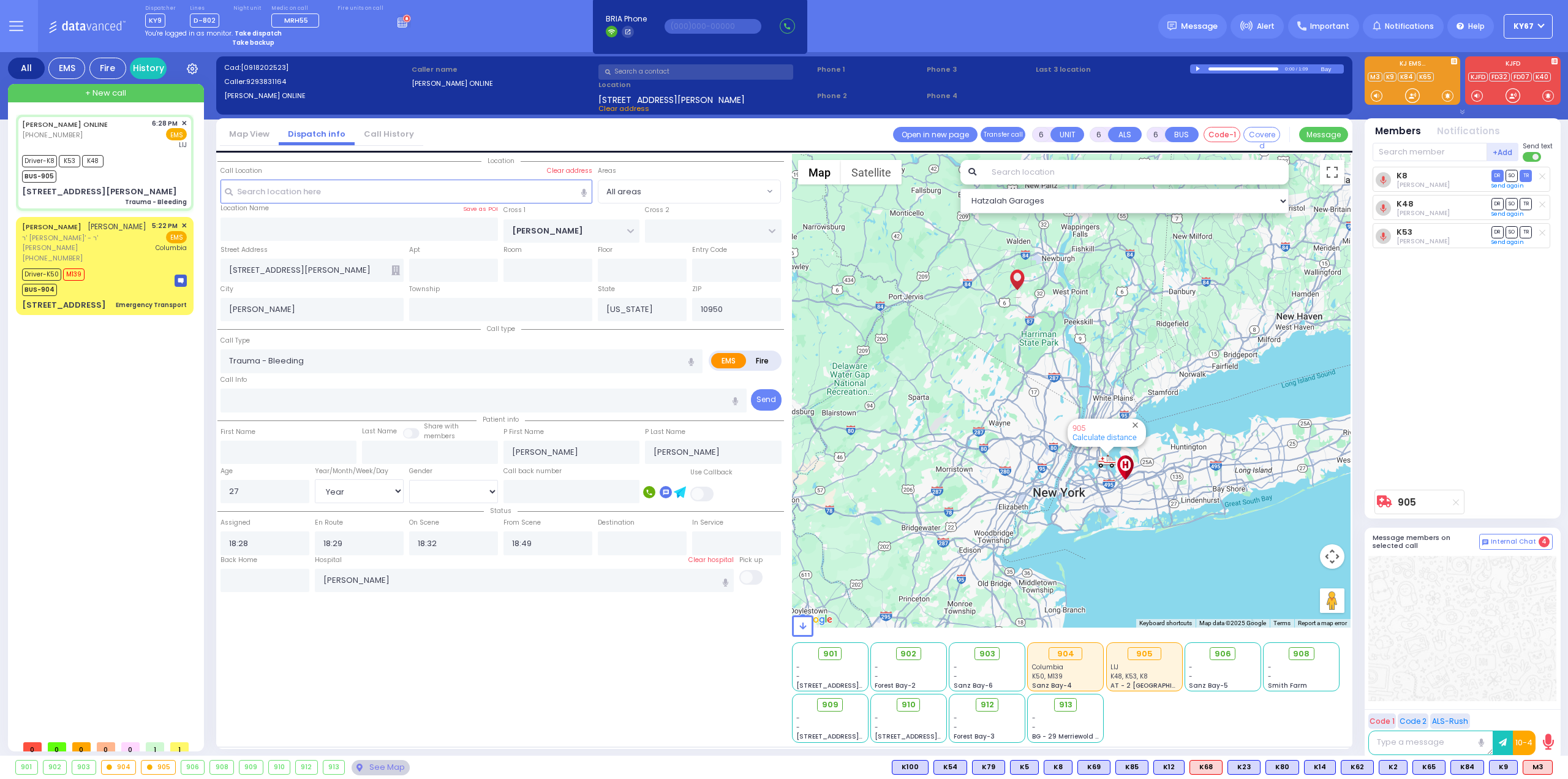
select select
radio input "true"
select select "Year"
select select "[DEMOGRAPHIC_DATA]"
select select "Hatzalah Garages"
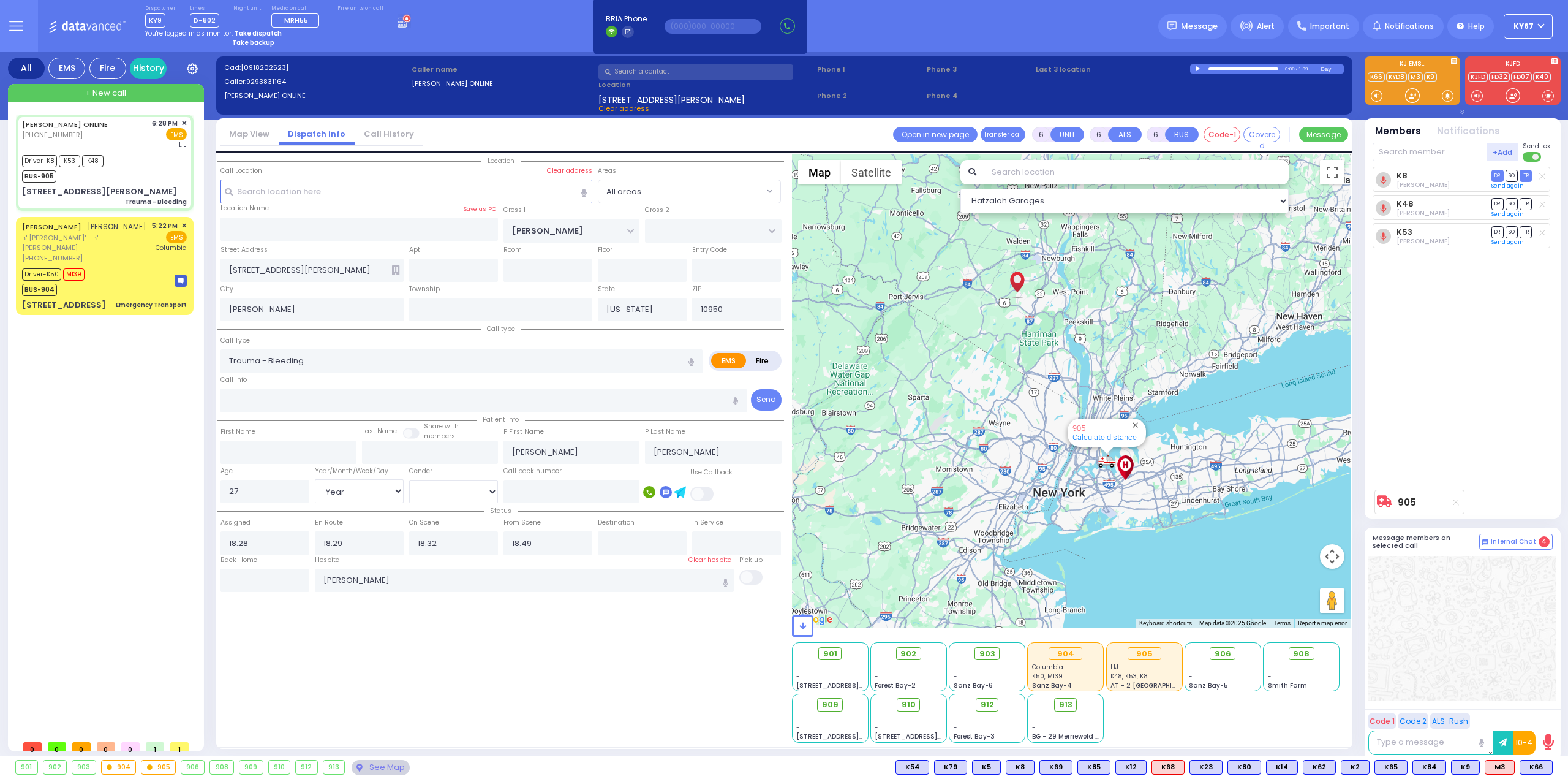
select select
radio input "true"
select select "Year"
select select "[DEMOGRAPHIC_DATA]"
select select "Hatzalah Garages"
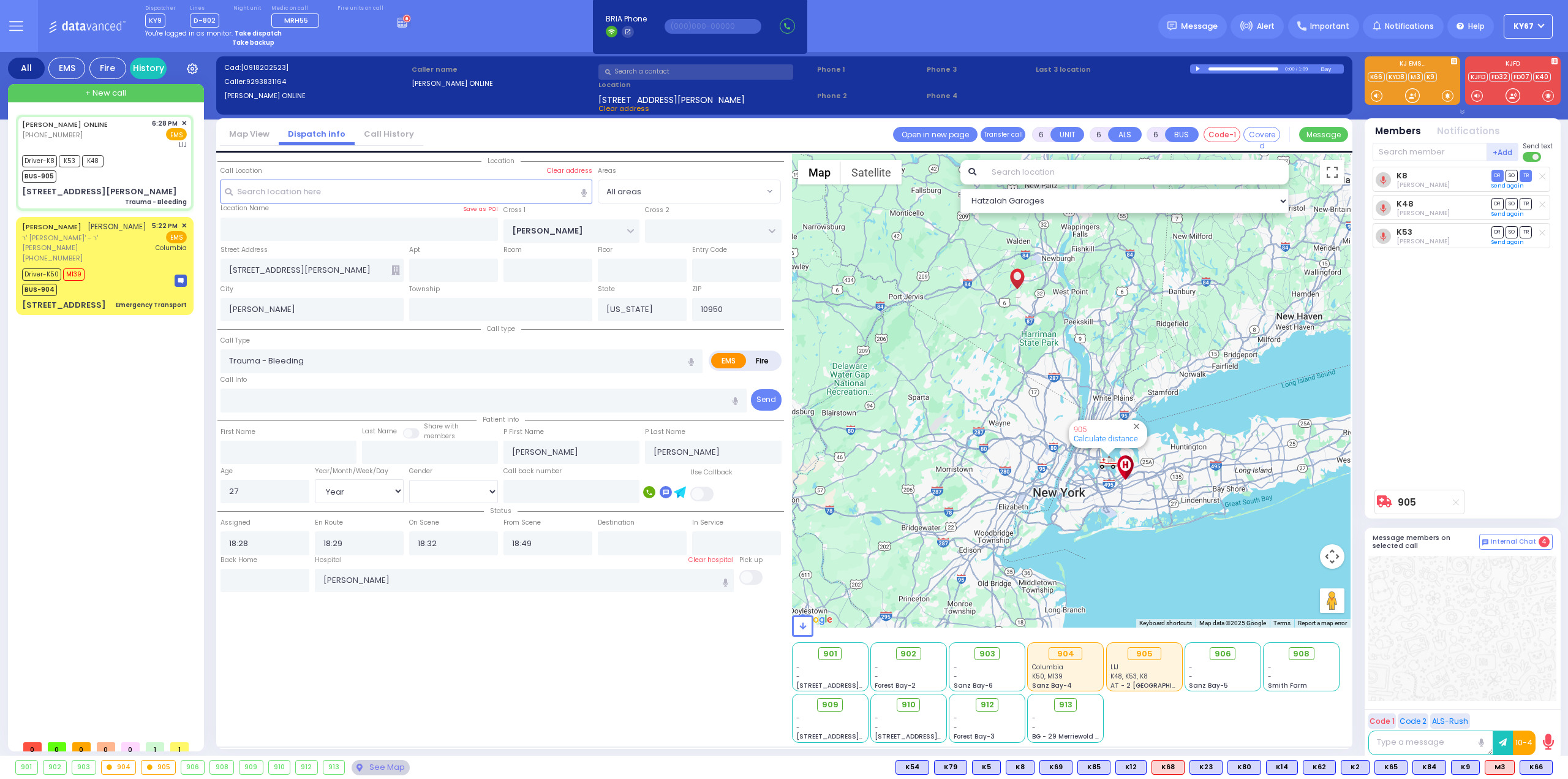
select select
radio input "true"
select select "Year"
select select "[DEMOGRAPHIC_DATA]"
select select "Hatzalah Garages"
